Goal: Navigation & Orientation: Find specific page/section

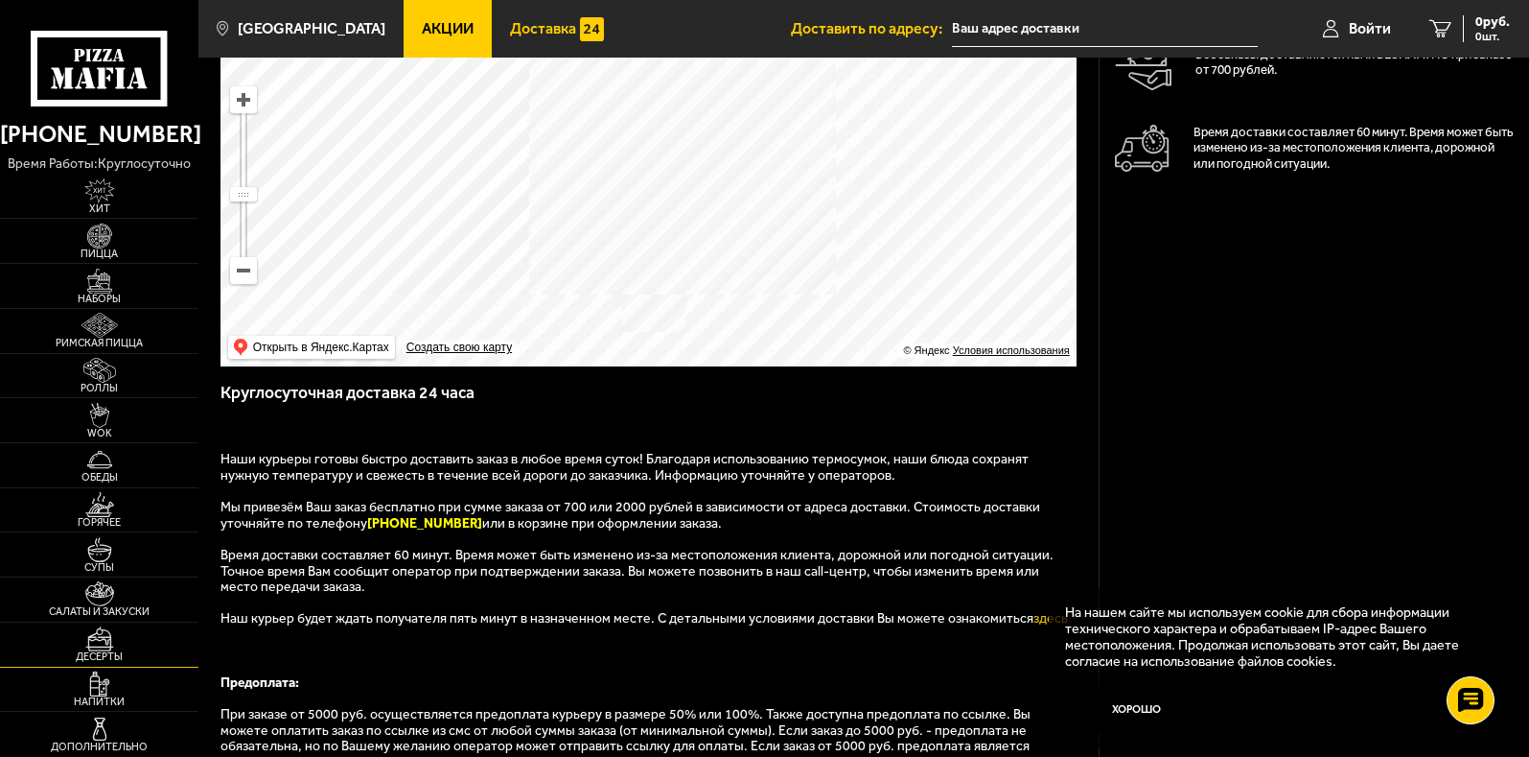
scroll to position [288, 0]
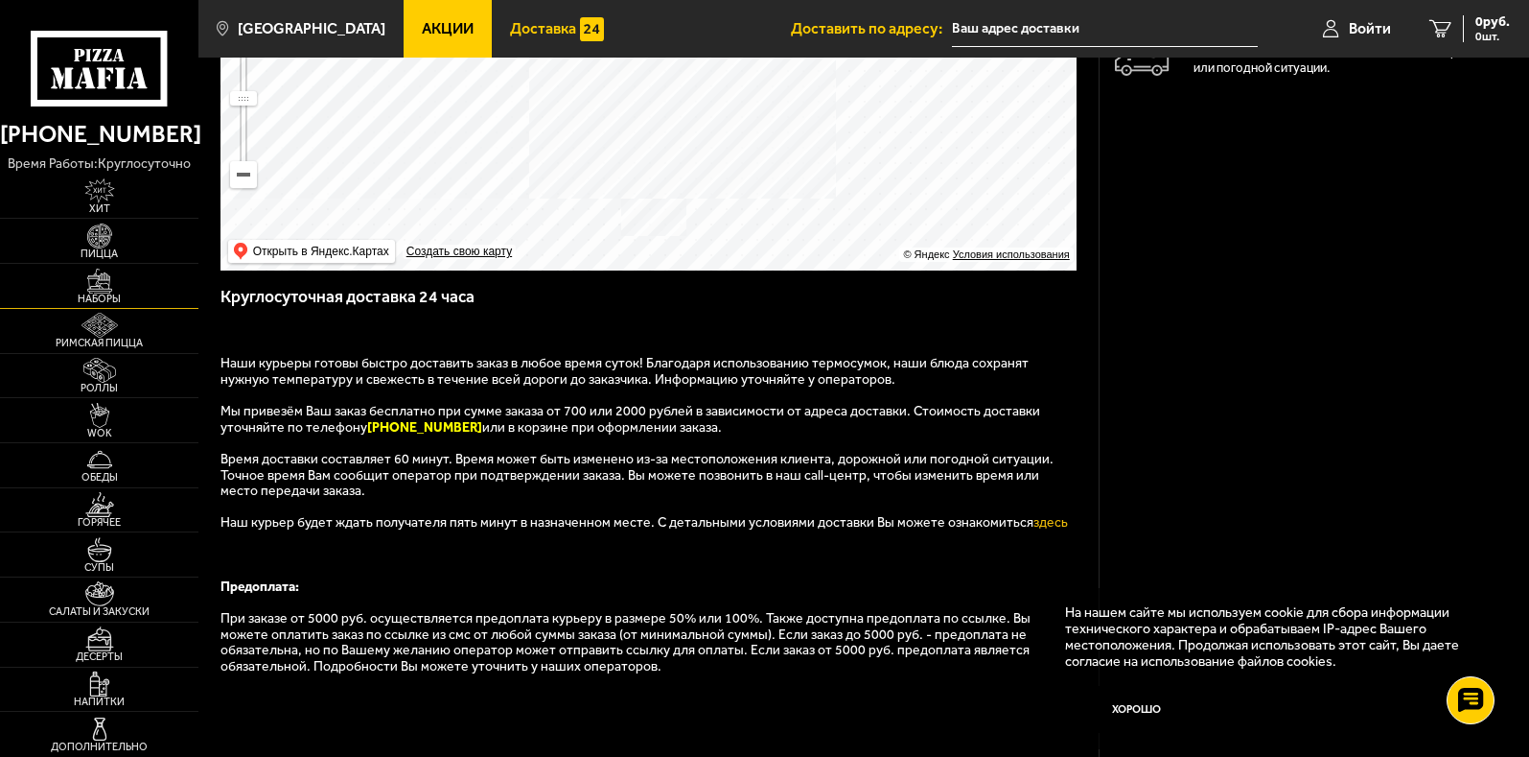
click at [121, 289] on img at bounding box center [99, 281] width 61 height 25
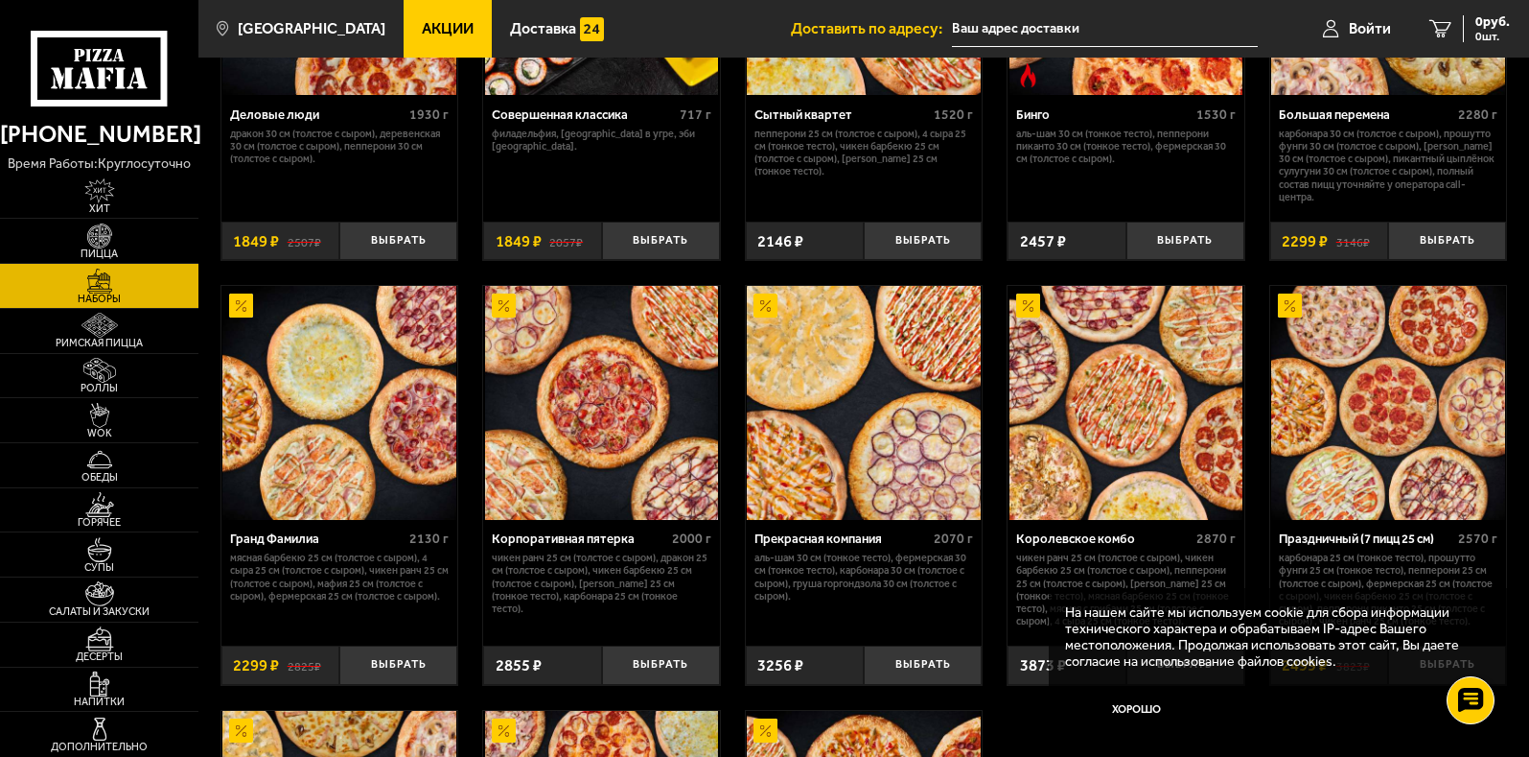
scroll to position [2397, 0]
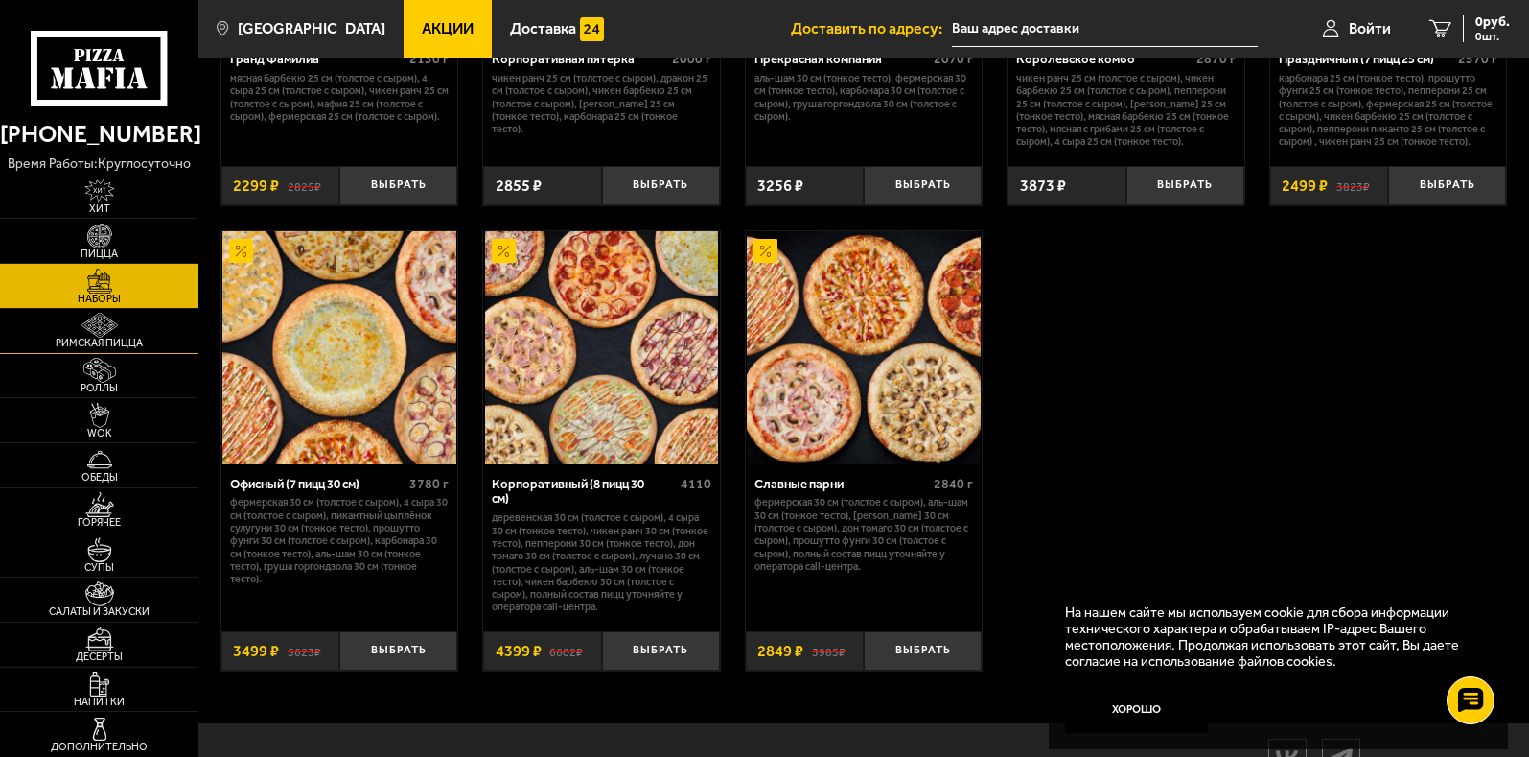
click at [138, 338] on span "Римская пицца" at bounding box center [99, 343] width 198 height 11
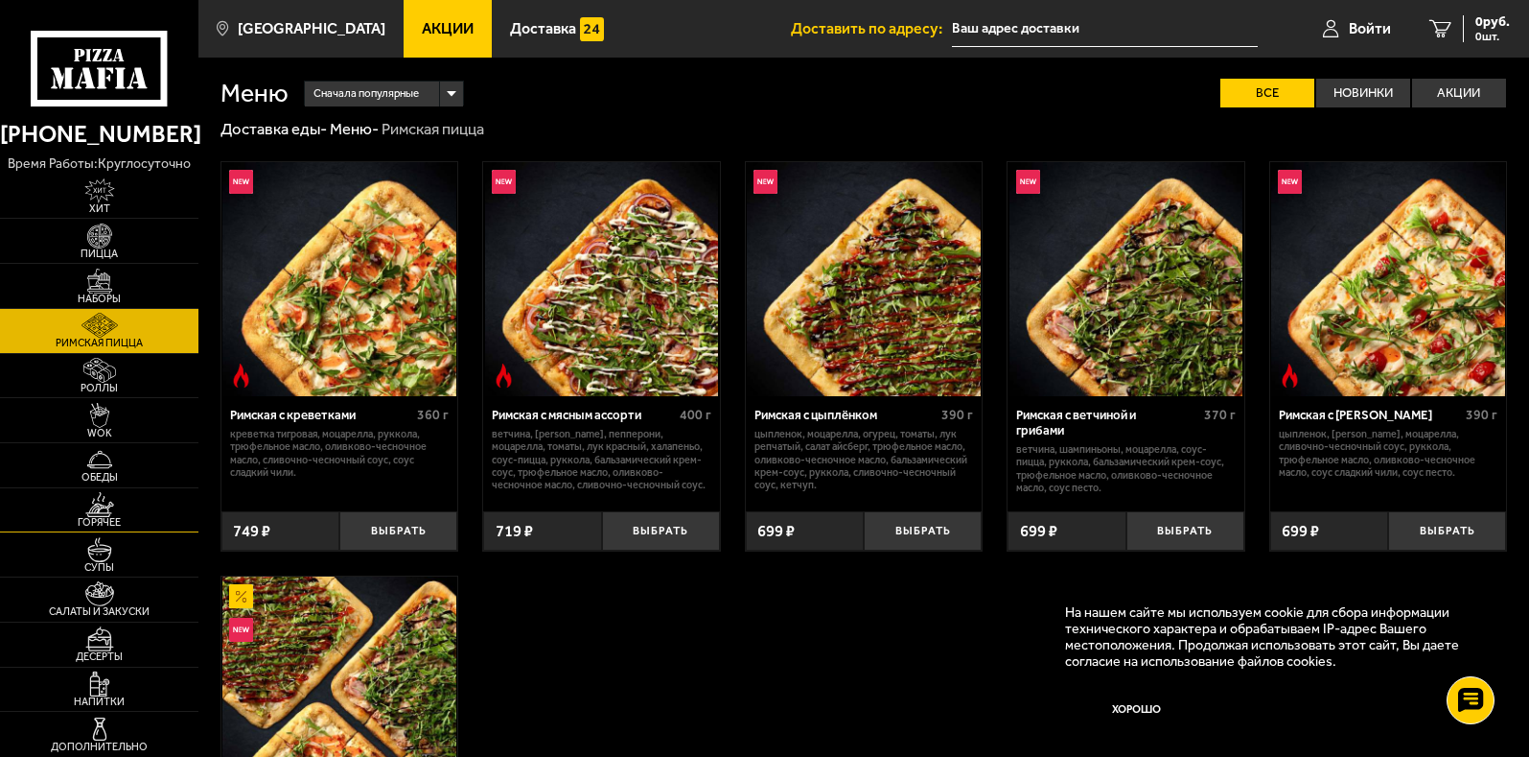
click at [105, 499] on img at bounding box center [99, 504] width 61 height 25
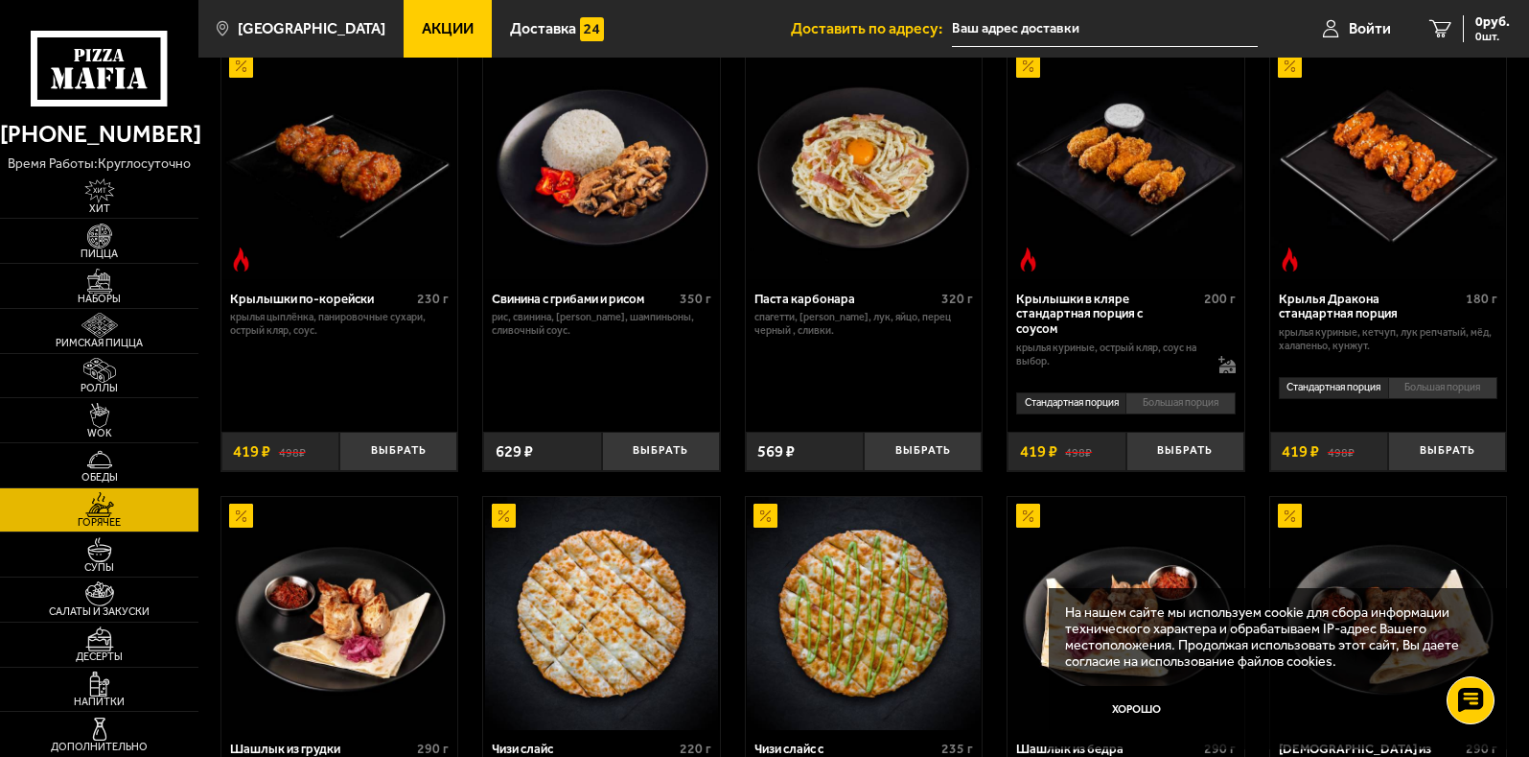
scroll to position [959, 0]
